Goal: Task Accomplishment & Management: Use online tool/utility

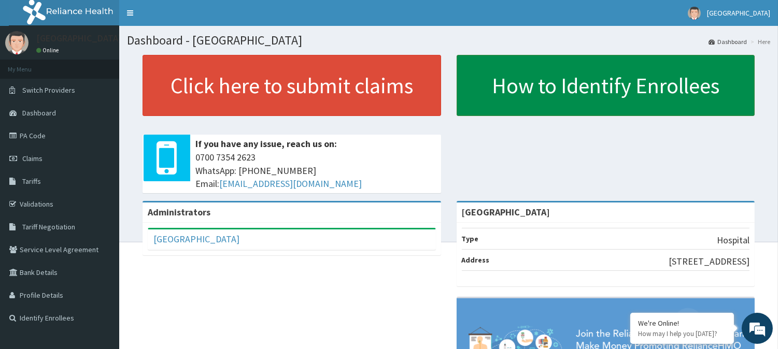
click at [526, 89] on link "How to Identify Enrollees" at bounding box center [606, 85] width 299 height 61
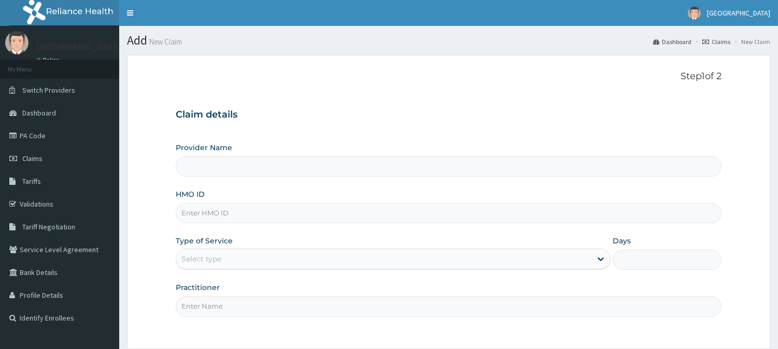
type input "[GEOGRAPHIC_DATA]"
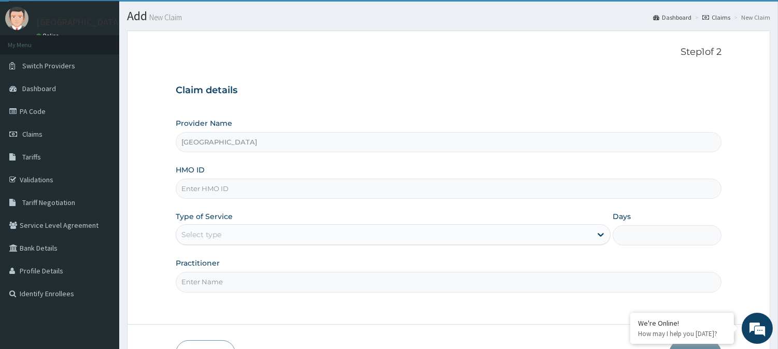
scroll to position [35, 0]
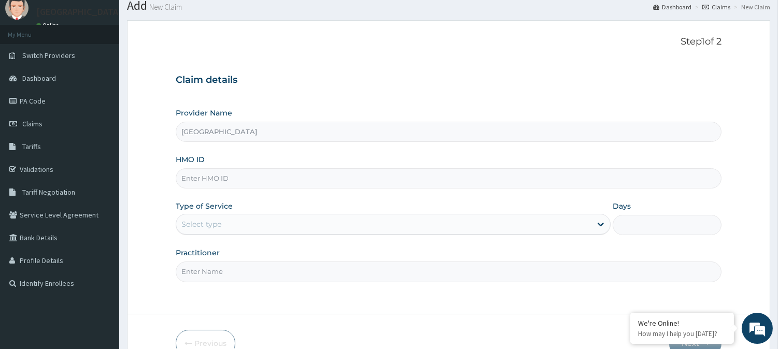
drag, startPoint x: 0, startPoint y: 0, endPoint x: 313, endPoint y: 68, distance: 319.9
click at [313, 68] on div "Claim details Provider Name Climax Hospital HMO ID Type of Service Select type …" at bounding box center [449, 173] width 546 height 218
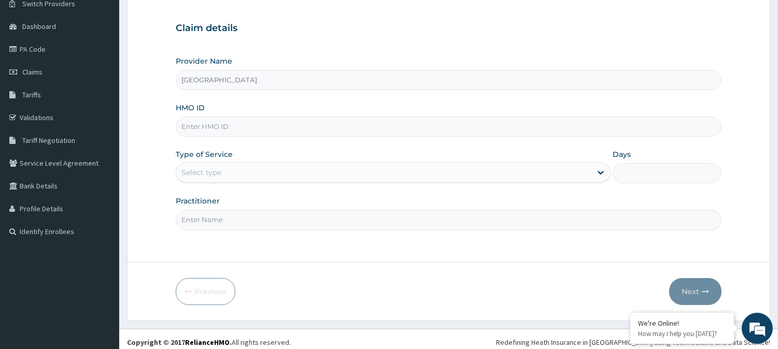
scroll to position [92, 0]
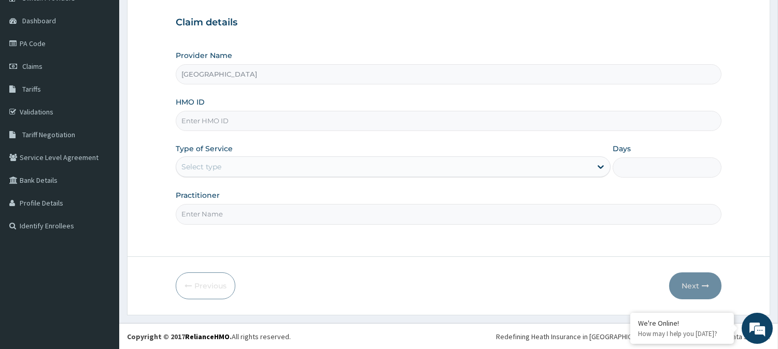
drag, startPoint x: 392, startPoint y: 252, endPoint x: 324, endPoint y: 263, distance: 68.3
click at [324, 263] on form "Step 1 of 2 Claim details Provider Name Climax Hospital HMO ID Type of Service …" at bounding box center [448, 139] width 643 height 353
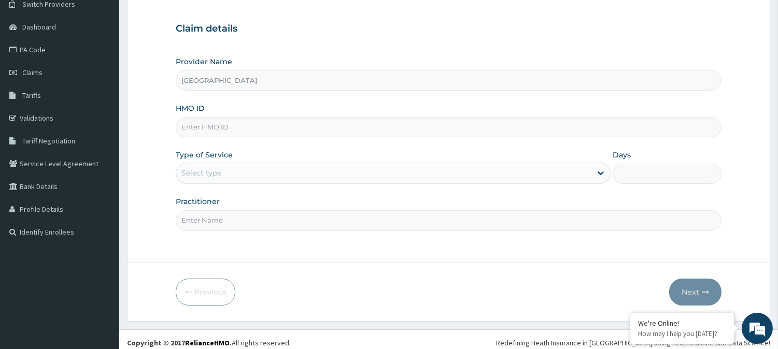
scroll to position [0, 0]
drag, startPoint x: 324, startPoint y: 263, endPoint x: 228, endPoint y: 123, distance: 170.0
click at [228, 123] on input "HMO ID" at bounding box center [449, 127] width 546 height 20
paste input "PA/A15509"
type input "PA/A15509"
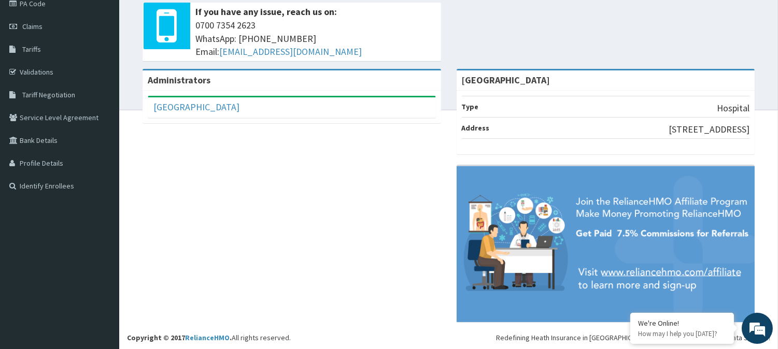
scroll to position [133, 0]
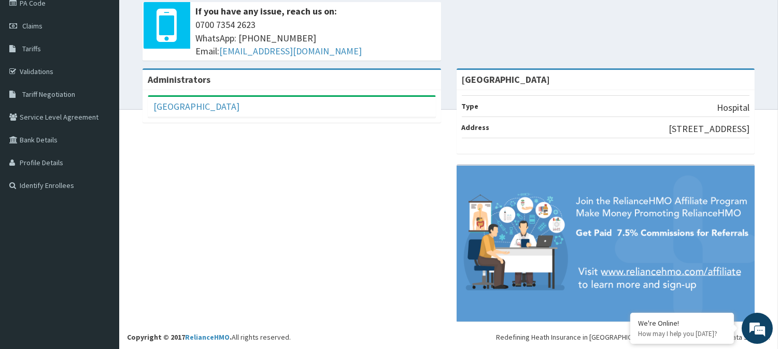
click at [306, 208] on div "Administrators Climax Hospital Full Name [GEOGRAPHIC_DATA] Email Address [EMAIL…" at bounding box center [448, 200] width 643 height 264
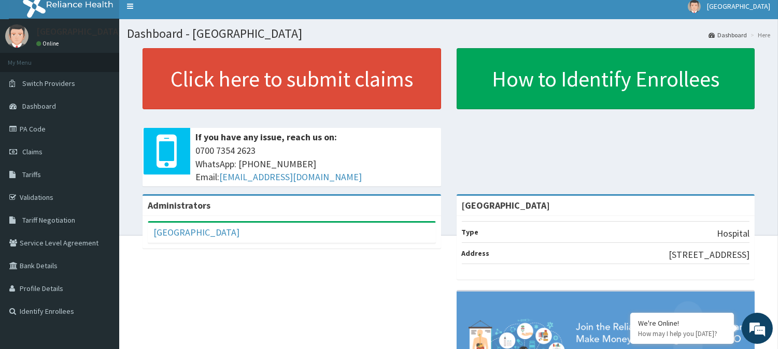
scroll to position [0, 0]
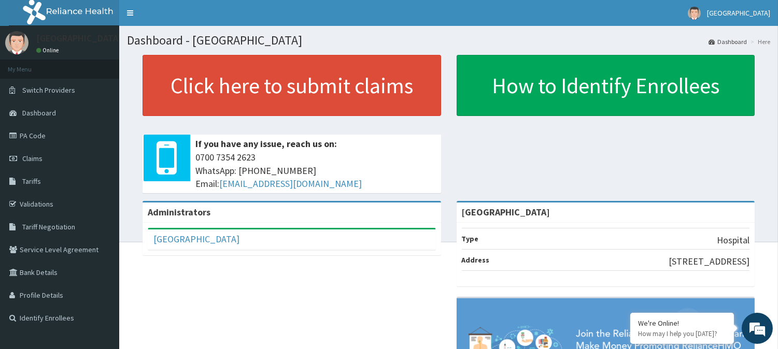
drag, startPoint x: 396, startPoint y: 233, endPoint x: 388, endPoint y: 250, distance: 18.8
click at [396, 233] on div "[GEOGRAPHIC_DATA]" at bounding box center [291, 240] width 287 height 20
click at [387, 271] on div "Administrators Climax Hospital Full Name Climax Hospital Email Address climaxho…" at bounding box center [448, 333] width 643 height 264
click at [738, 39] on link "Dashboard" at bounding box center [728, 41] width 38 height 9
click at [680, 337] on p "How may I help you [DATE]?" at bounding box center [682, 334] width 88 height 9
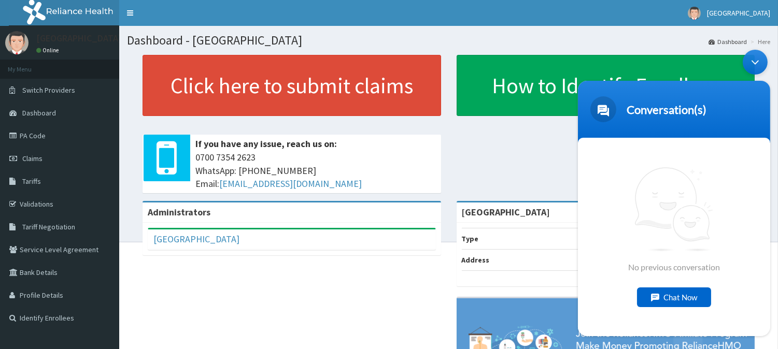
click at [669, 295] on div "Chat Now" at bounding box center [674, 298] width 74 height 20
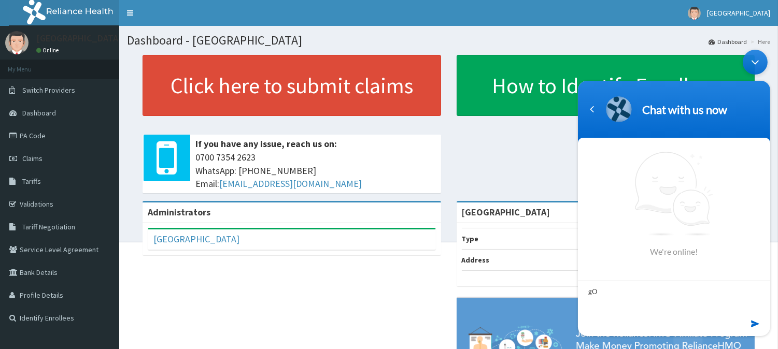
type textarea "g"
type textarea "Good afternoon,"
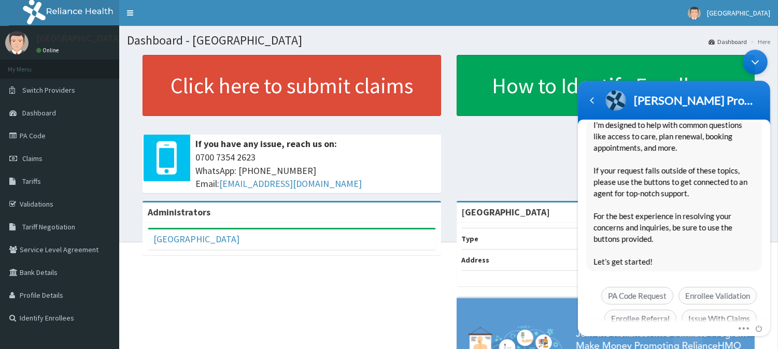
scroll to position [159, 0]
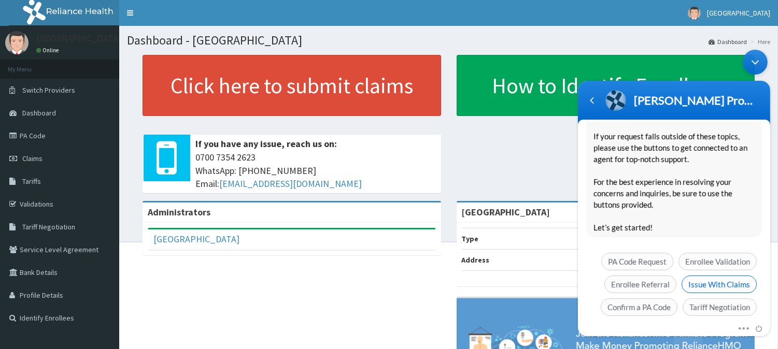
click at [696, 276] on span "Issue With Claims" at bounding box center [718, 285] width 75 height 18
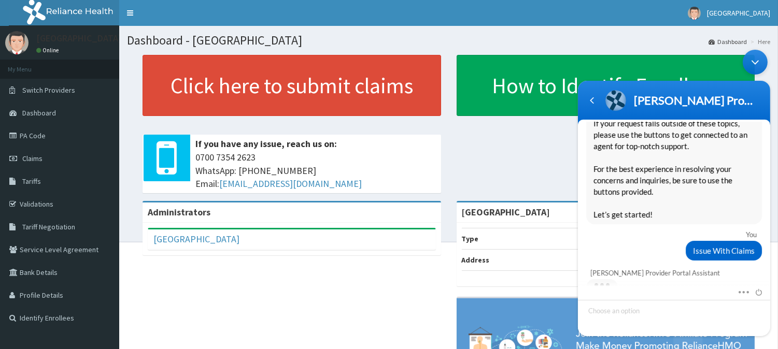
scroll to position [201, 0]
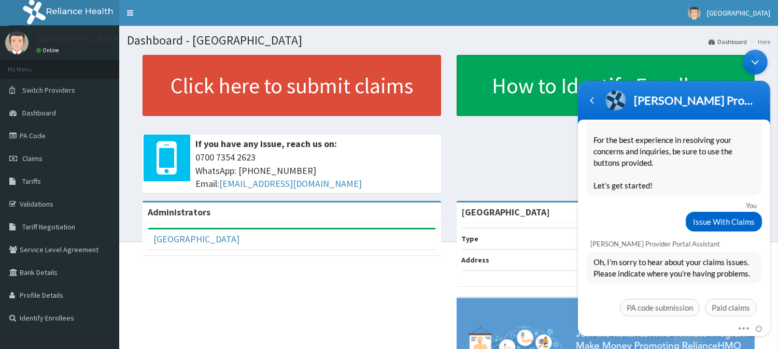
drag, startPoint x: 696, startPoint y: 272, endPoint x: 727, endPoint y: 284, distance: 33.6
click at [704, 272] on div "Oh, I'm sorry to hear about your claims issues. Please indicate where you're ha…" at bounding box center [673, 286] width 192 height 69
click at [725, 299] on span "Paid claims" at bounding box center [730, 308] width 52 height 18
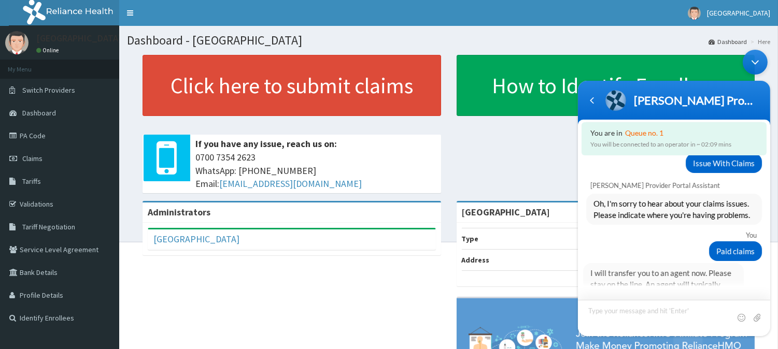
scroll to position [313, 0]
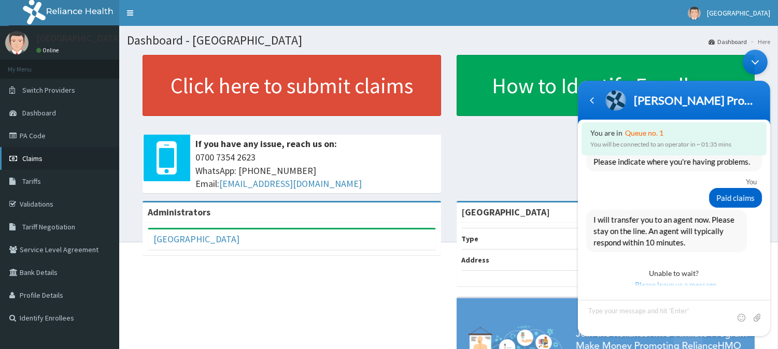
click at [42, 156] on link "Claims" at bounding box center [59, 158] width 119 height 23
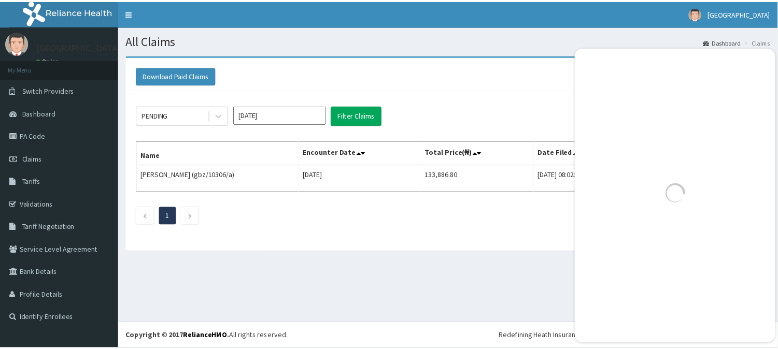
scroll to position [458, 0]
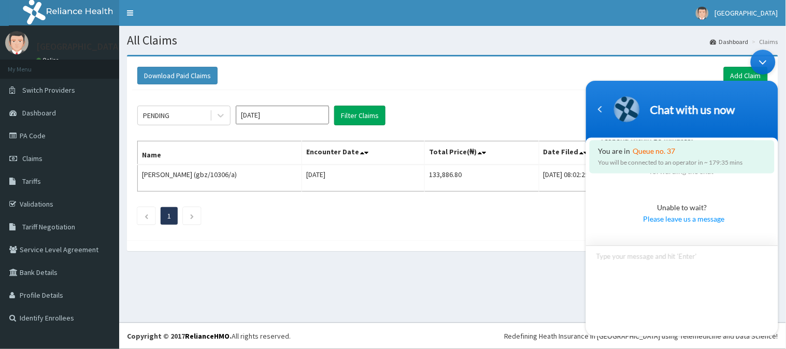
click at [618, 260] on textarea "Type your message and hit 'Enter'" at bounding box center [682, 291] width 192 height 91
click at [180, 111] on div "PENDING" at bounding box center [174, 115] width 72 height 17
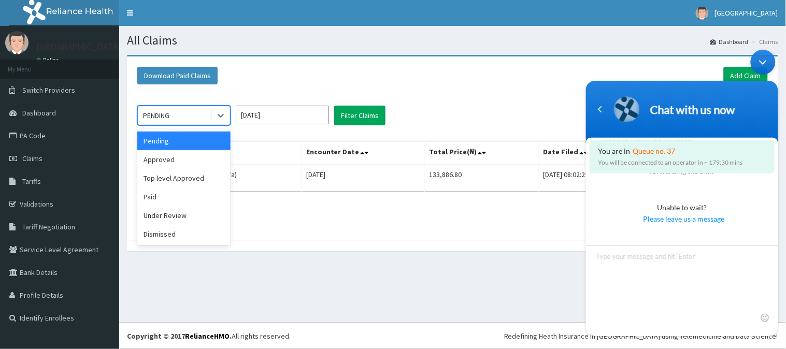
click at [277, 115] on input "Sep 2025" at bounding box center [282, 115] width 93 height 19
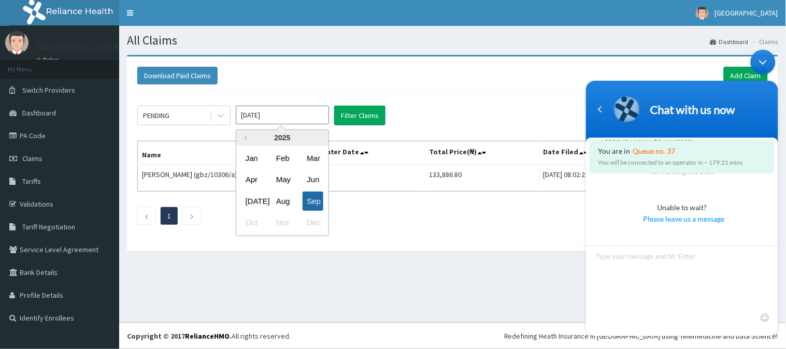
click at [308, 204] on div "Sep" at bounding box center [313, 201] width 21 height 19
type input "Aug 2025"
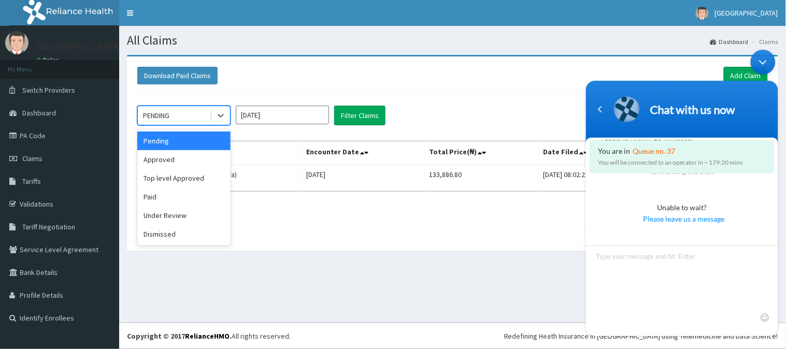
click at [168, 115] on div "PENDING" at bounding box center [156, 115] width 26 height 10
click at [185, 219] on div "Under Review" at bounding box center [183, 215] width 93 height 19
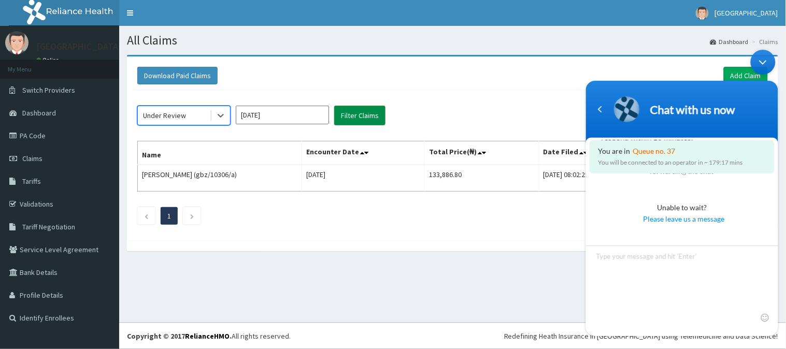
click at [350, 111] on button "Filter Claims" at bounding box center [359, 116] width 51 height 20
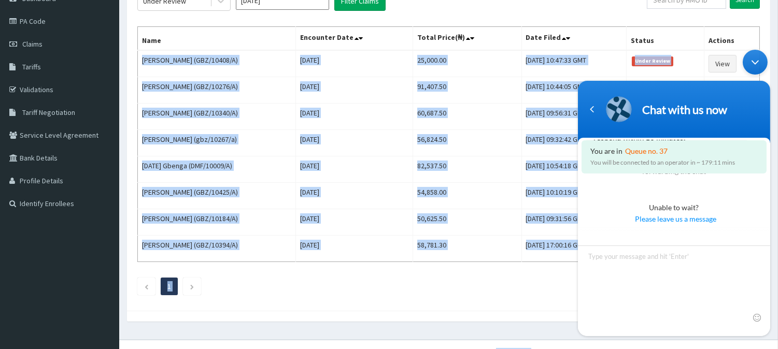
scroll to position [132, 0]
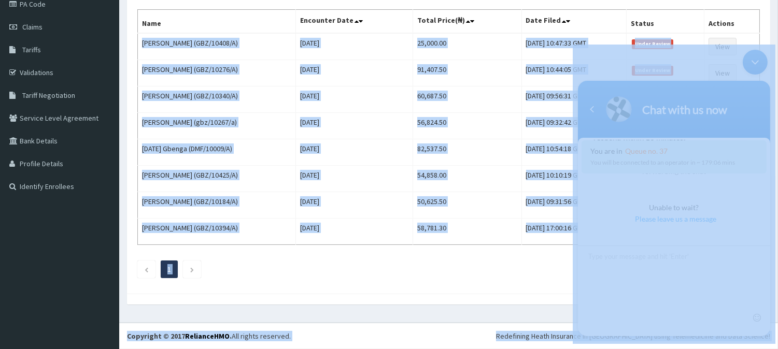
drag, startPoint x: 711, startPoint y: 216, endPoint x: 572, endPoint y: 220, distance: 138.5
click at [498, 253] on div "Under Review Aug 2025 Filter Claims Search Name Encounter Date Total Price(₦) D…" at bounding box center [448, 124] width 633 height 330
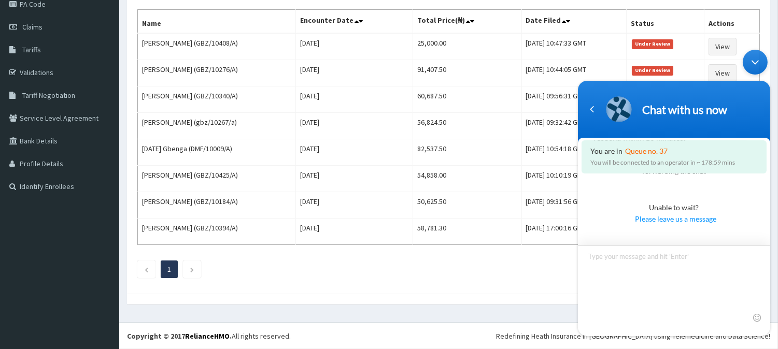
click at [599, 267] on textarea "Type your message and hit 'Enter'" at bounding box center [673, 291] width 192 height 91
click at [681, 254] on textarea "This is climaxx hospital alagbado lagos state" at bounding box center [673, 291] width 192 height 91
click at [688, 256] on textarea "This is climaxx hospital alagbado, lagos state" at bounding box center [673, 291] width 192 height 91
click at [722, 257] on textarea "This is climaxx hospital alagbado, Lagos state" at bounding box center [673, 291] width 192 height 91
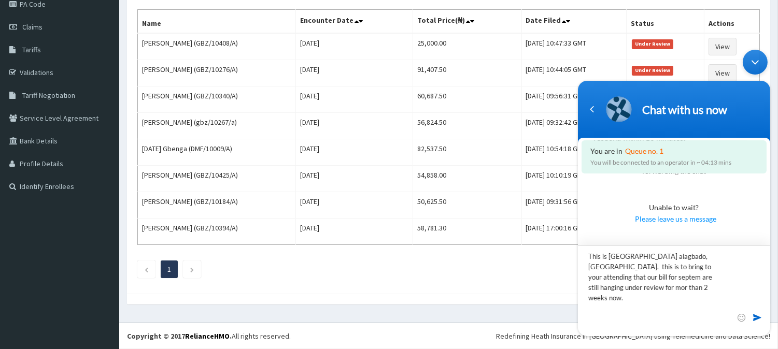
click at [599, 288] on textarea "This is climaxx hospital alagbado, Lagos state. this is to bring to your attend…" at bounding box center [673, 291] width 192 height 91
click at [618, 279] on textarea "This is climaxx hospital alagbado, Lagos state. this is to bring to your attend…" at bounding box center [673, 291] width 192 height 91
click at [601, 275] on textarea "This is climaxx hospital alagbado, Lagos state. this is to bring to your attend…" at bounding box center [673, 291] width 192 height 91
click at [659, 258] on textarea "This is climaxx hospital alagbado, Lagos state. this is to bring to your attend…" at bounding box center [673, 291] width 192 height 91
click at [697, 291] on textarea "This is climaxx hospital Alagbado, Lagos state. this is to bring to your attend…" at bounding box center [673, 291] width 192 height 91
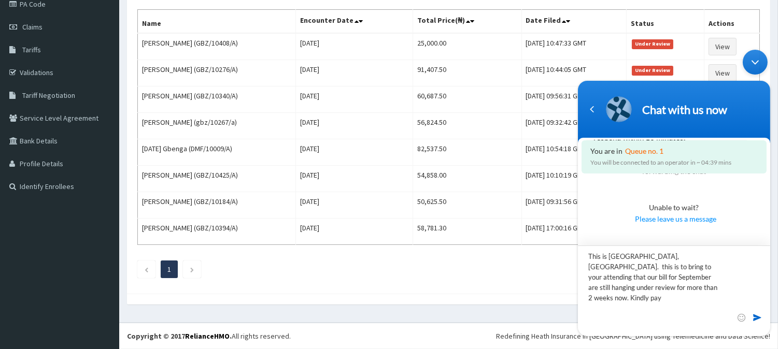
click at [650, 277] on textarea "This is climaxx hospital Alagbado, Lagos state. this is to bring to your attend…" at bounding box center [673, 291] width 192 height 91
click at [651, 277] on textarea "This is climaxx hospital Alagbado, Lagos state. this is to bring to your attend…" at bounding box center [673, 291] width 192 height 91
click at [681, 276] on textarea "This is climaxx hospital Alagbado, Lagos state. this is to bring to your attend…" at bounding box center [673, 291] width 192 height 91
click at [660, 294] on textarea "This is climaxx hospital Alagbado, Lagos state. this is to bring to your attend…" at bounding box center [673, 291] width 192 height 91
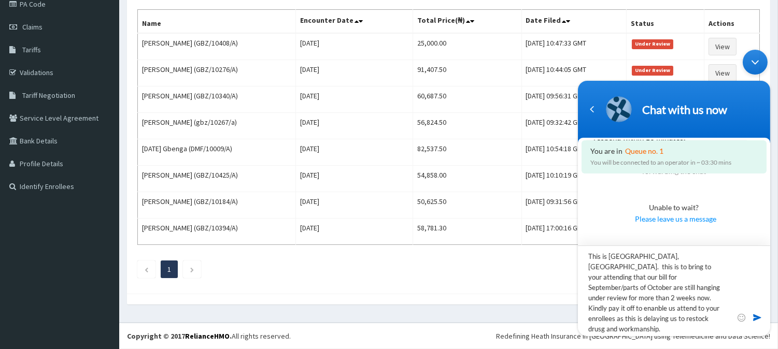
click at [632, 320] on textarea "This is climaxx hospital Alagbado, Lagos state. this is to bring to your attend…" at bounding box center [673, 291] width 192 height 91
click at [631, 318] on textarea "This is climaxx hospital Alagbado, Lagos state. this is to bring to your attend…" at bounding box center [673, 291] width 192 height 91
click at [688, 295] on textarea "This is climaxx hospital Alagbado, Lagos state. this is to bring to your attend…" at bounding box center [673, 291] width 192 height 91
click at [693, 299] on textarea "This is climaxx hospital Alagbado, Lagos state. this is to bring to your attend…" at bounding box center [673, 291] width 192 height 91
drag, startPoint x: 587, startPoint y: 257, endPoint x: 708, endPoint y: 319, distance: 136.1
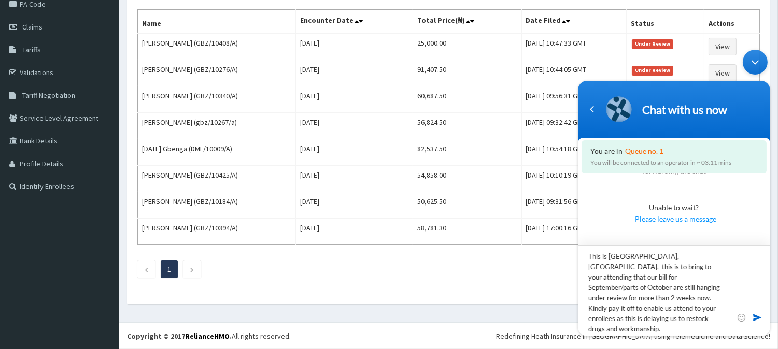
click at [708, 319] on textarea "This is [GEOGRAPHIC_DATA], [GEOGRAPHIC_DATA]. this is to bring to your attendin…" at bounding box center [673, 291] width 192 height 91
type textarea "This is [GEOGRAPHIC_DATA], [GEOGRAPHIC_DATA]. this is to bring to your attendin…"
click at [756, 318] on span at bounding box center [757, 318] width 10 height 10
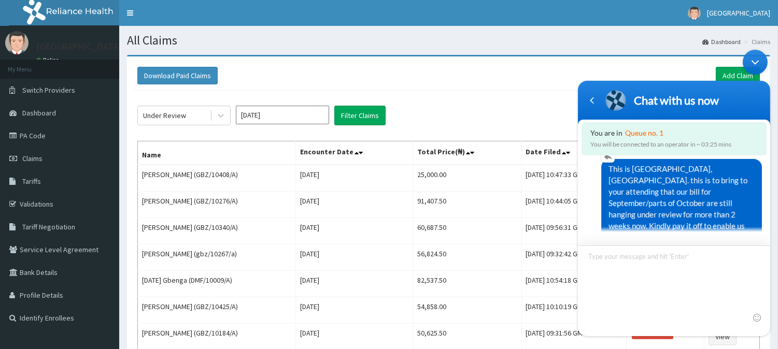
scroll to position [398, 0]
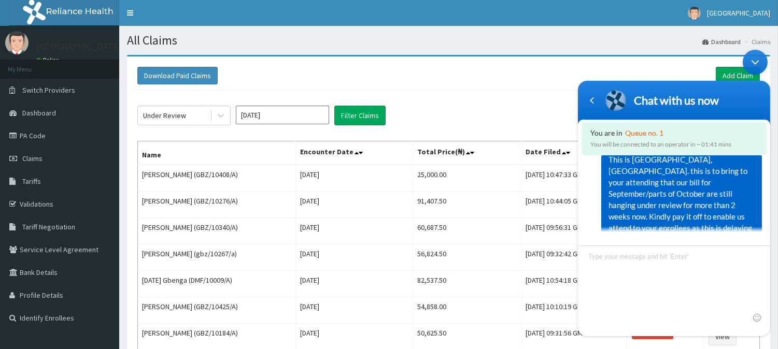
click at [686, 210] on span "This is [GEOGRAPHIC_DATA], [GEOGRAPHIC_DATA]. this is to bring to your attendin…" at bounding box center [681, 199] width 146 height 91
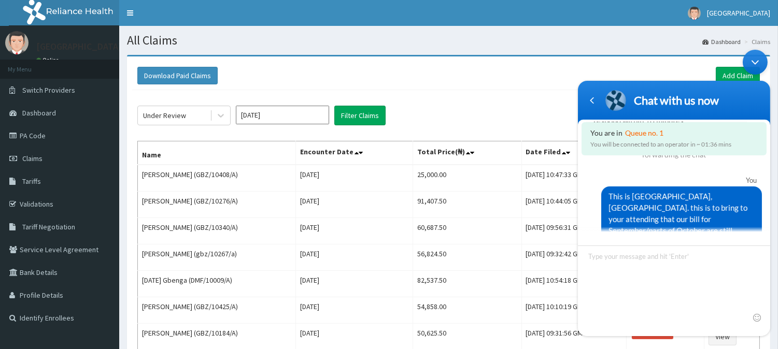
scroll to position [456, 0]
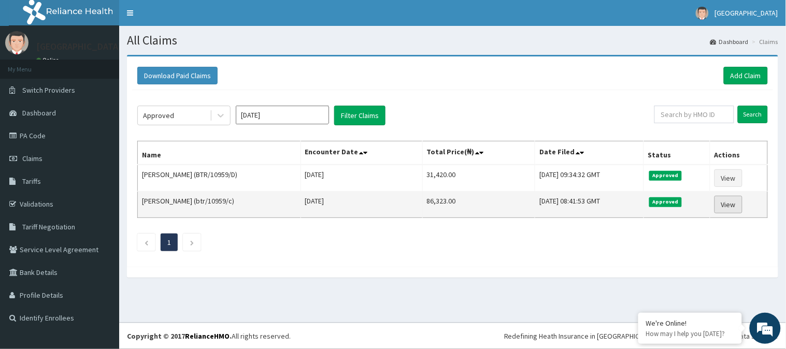
click at [733, 206] on link "View" at bounding box center [729, 205] width 28 height 18
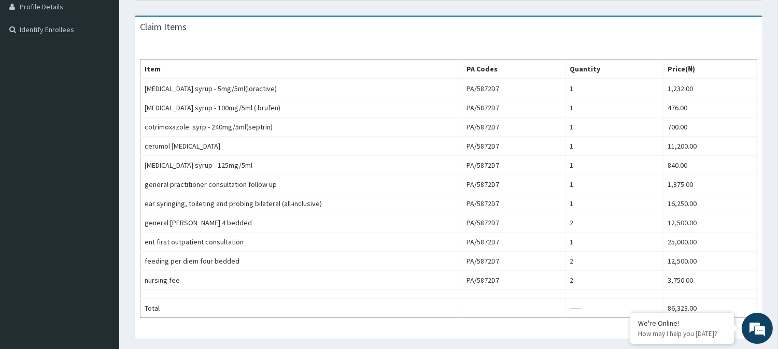
scroll to position [289, 0]
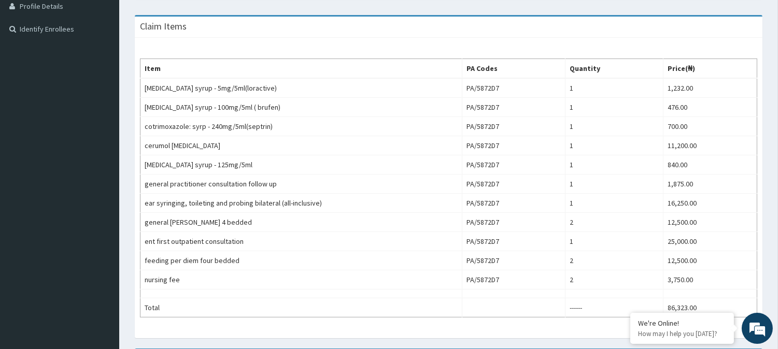
click at [468, 224] on td "PA/5872D7" at bounding box center [513, 222] width 103 height 19
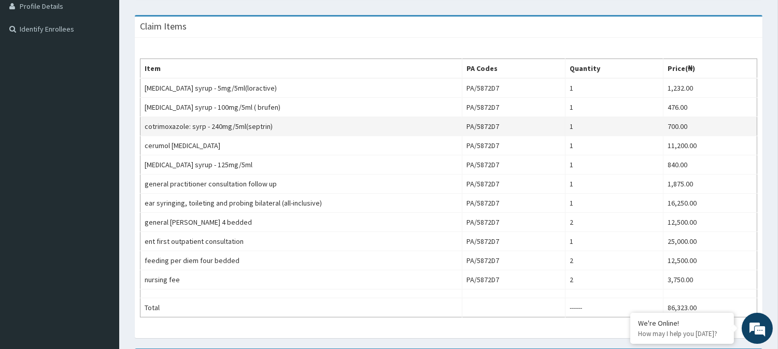
scroll to position [437, 0]
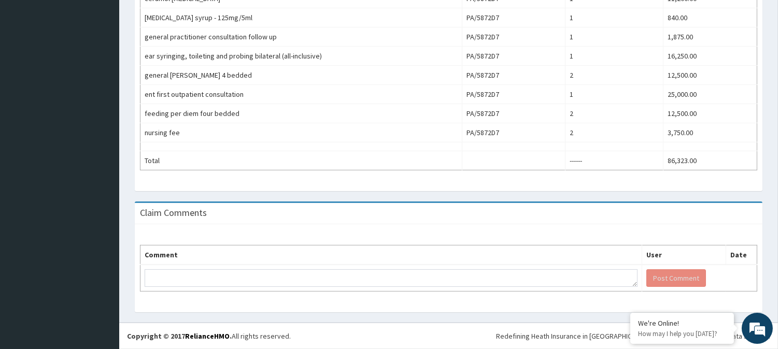
click at [332, 134] on td "nursing fee" at bounding box center [301, 132] width 322 height 19
click at [686, 327] on div "We're Online!" at bounding box center [682, 323] width 88 height 9
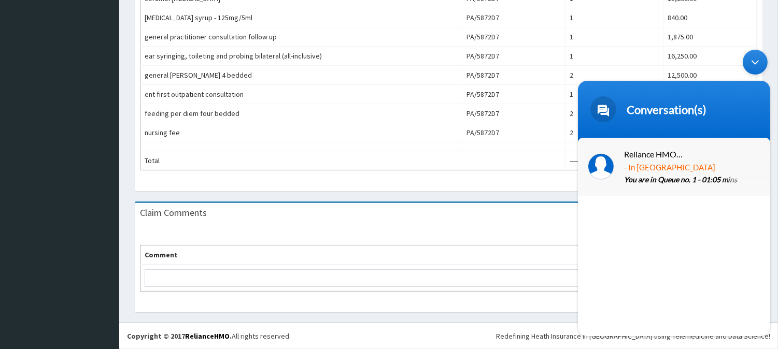
click at [671, 175] on p "You are in Queue no. 1 - 01:05 mins" at bounding box center [689, 181] width 131 height 12
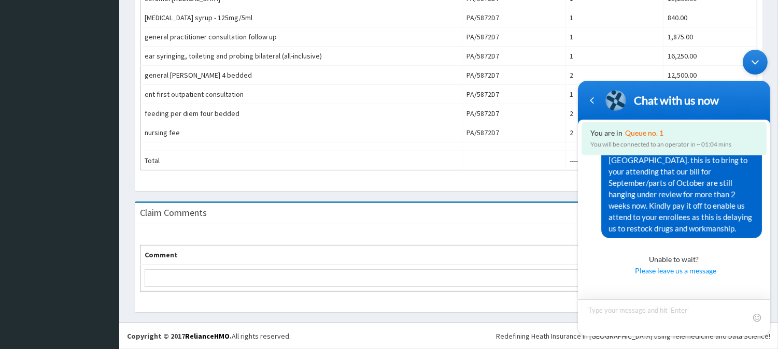
scroll to position [490, 0]
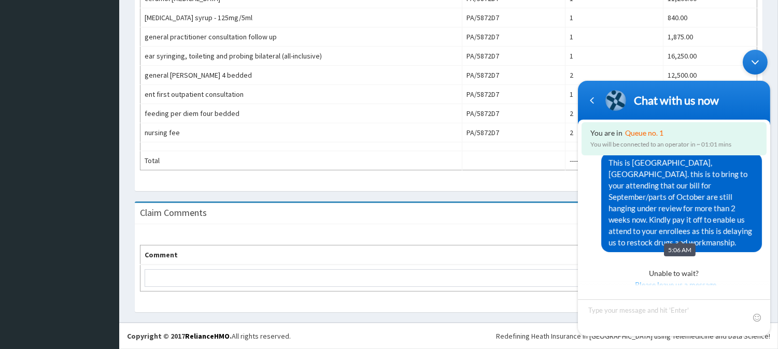
drag, startPoint x: 93, startPoint y: 181, endPoint x: 534, endPoint y: 258, distance: 447.7
click at [534, 258] on th "Comment" at bounding box center [391, 256] width 502 height 20
click at [627, 158] on span "This is [GEOGRAPHIC_DATA], [GEOGRAPHIC_DATA]. this is to bring to your attendin…" at bounding box center [681, 202] width 146 height 91
drag, startPoint x: 54, startPoint y: 114, endPoint x: 488, endPoint y: 257, distance: 456.3
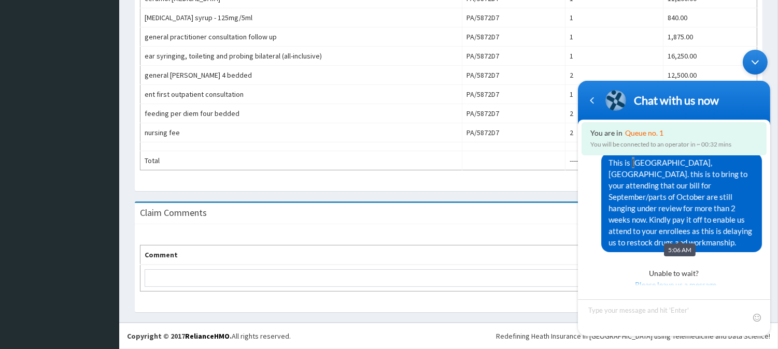
click at [488, 257] on th "Comment" at bounding box center [391, 256] width 502 height 20
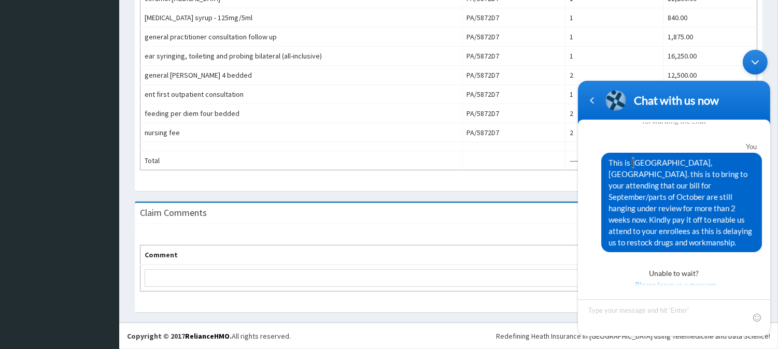
click at [530, 224] on div "Claim Comments" at bounding box center [449, 213] width 628 height 21
click at [683, 236] on div "This is [GEOGRAPHIC_DATA], [GEOGRAPHIC_DATA]. this is to bring to your attendin…" at bounding box center [681, 203] width 161 height 100
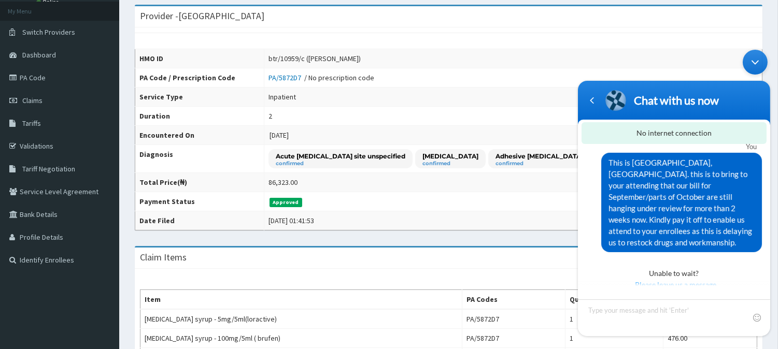
click at [657, 279] on span "Please leave us a message" at bounding box center [675, 284] width 170 height 11
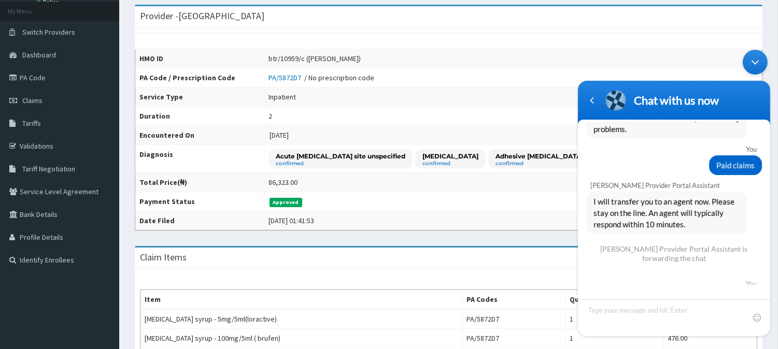
scroll to position [447, 0]
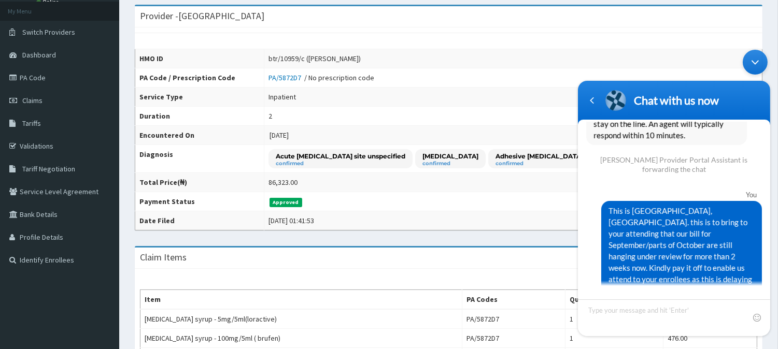
click at [678, 209] on span "This is [GEOGRAPHIC_DATA], [GEOGRAPHIC_DATA]. this is to bring to your attendin…" at bounding box center [681, 250] width 146 height 91
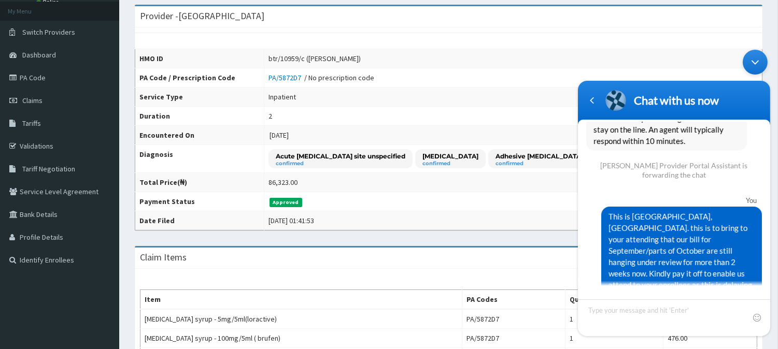
scroll to position [447, 0]
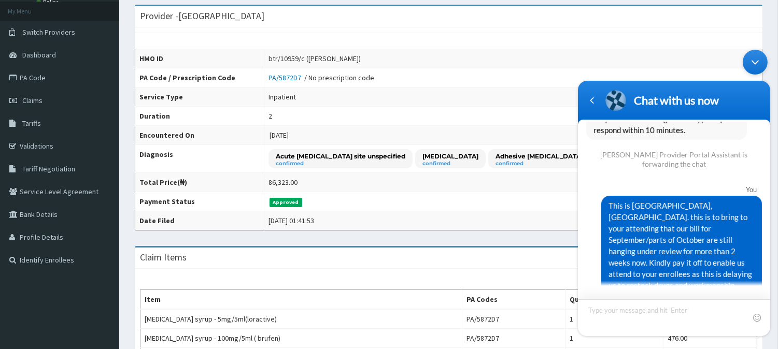
click at [626, 312] on textarea "Type your message and hit 'Enter'" at bounding box center [673, 318] width 192 height 37
type textarea "HELLO"
